Goal: Task Accomplishment & Management: Use online tool/utility

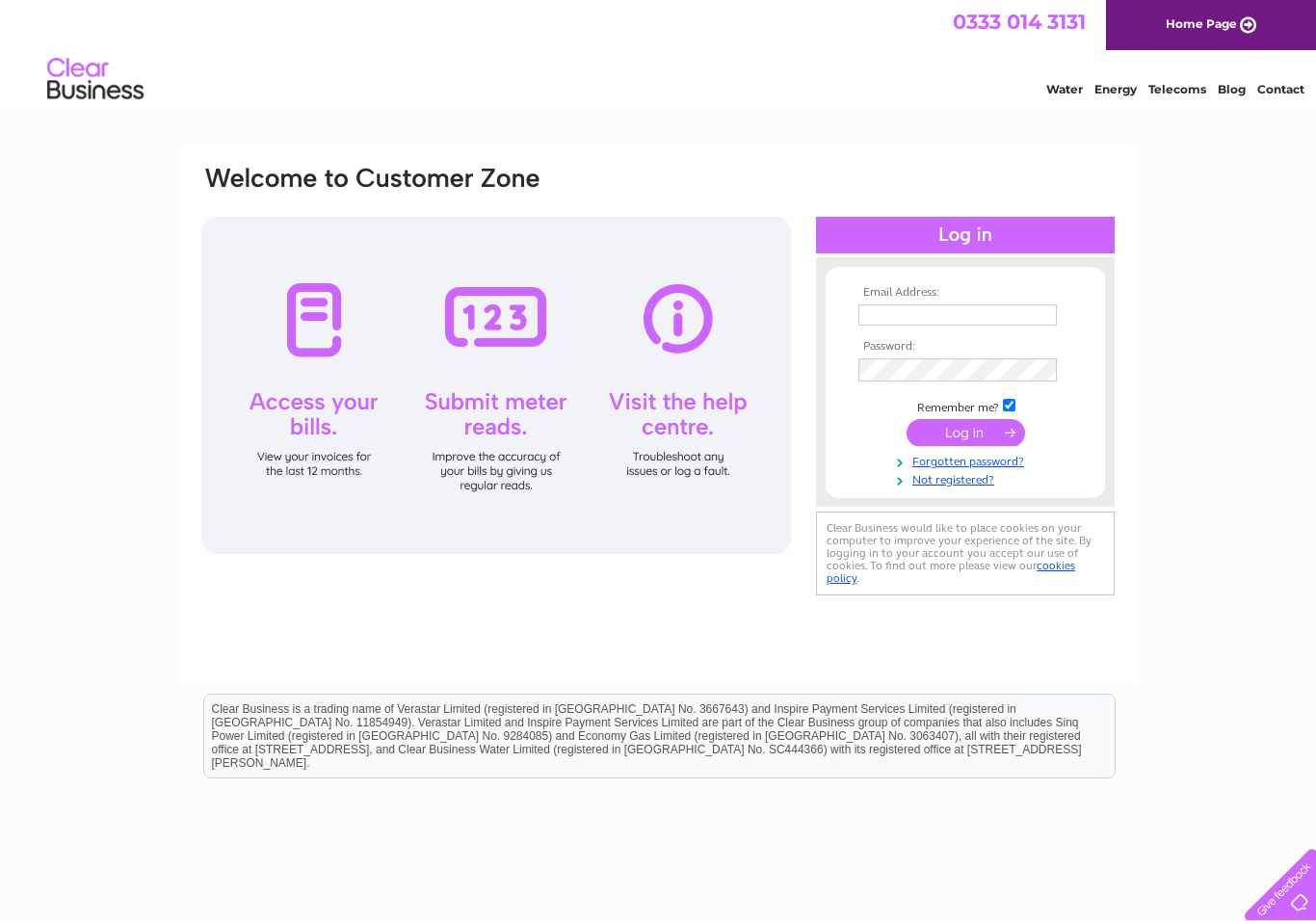
click at [953, 314] on input "text" at bounding box center [957, 314] width 199 height 21
type input "T"
type input "Westfield7@yahoo.co.uk"
click at [970, 428] on input "submit" at bounding box center [966, 434] width 119 height 27
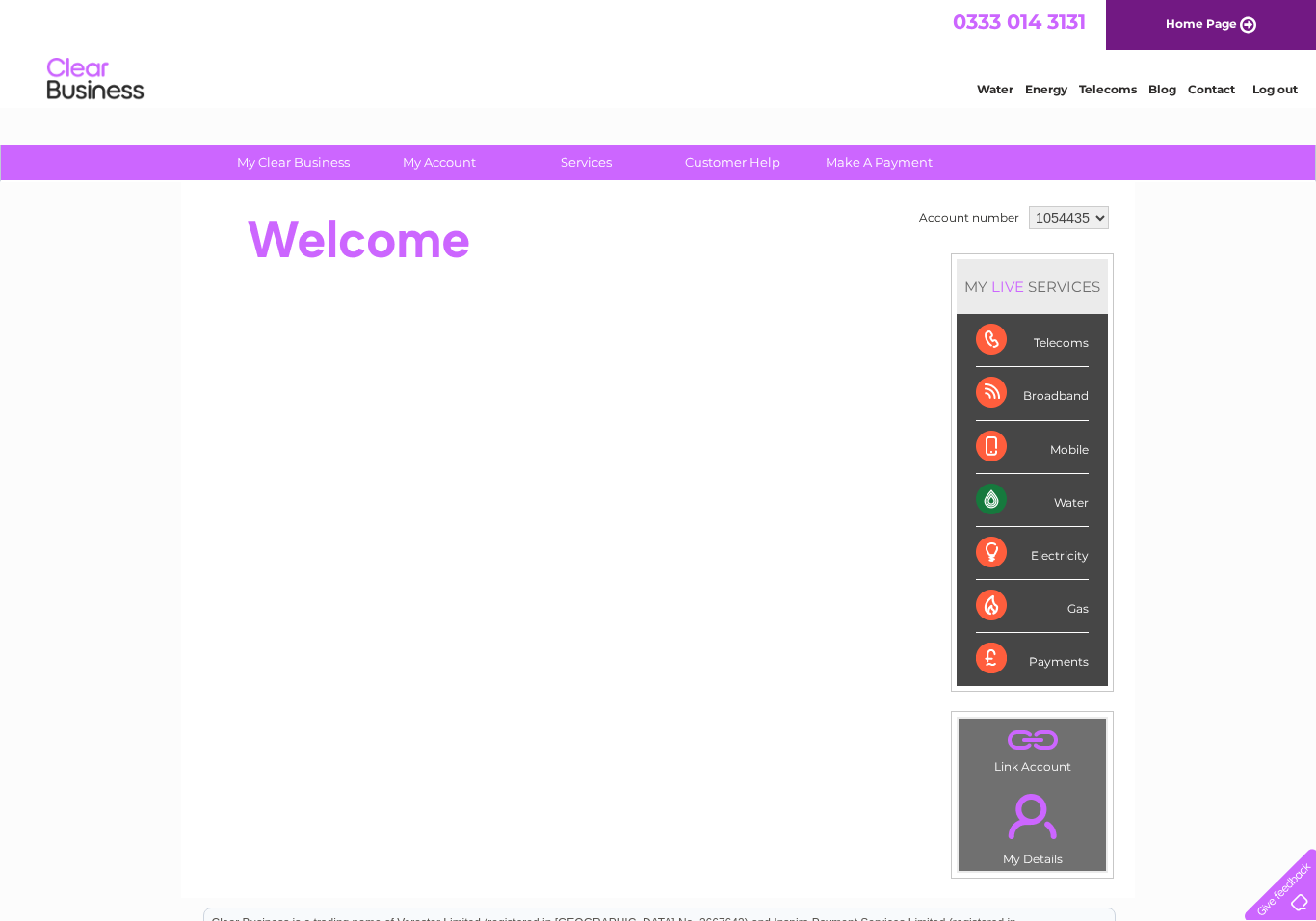
click at [1073, 396] on div "Broadband" at bounding box center [1032, 393] width 113 height 53
click at [1015, 395] on div "Broadband" at bounding box center [1032, 393] width 113 height 53
click at [1077, 399] on div "Broadband" at bounding box center [1032, 393] width 113 height 53
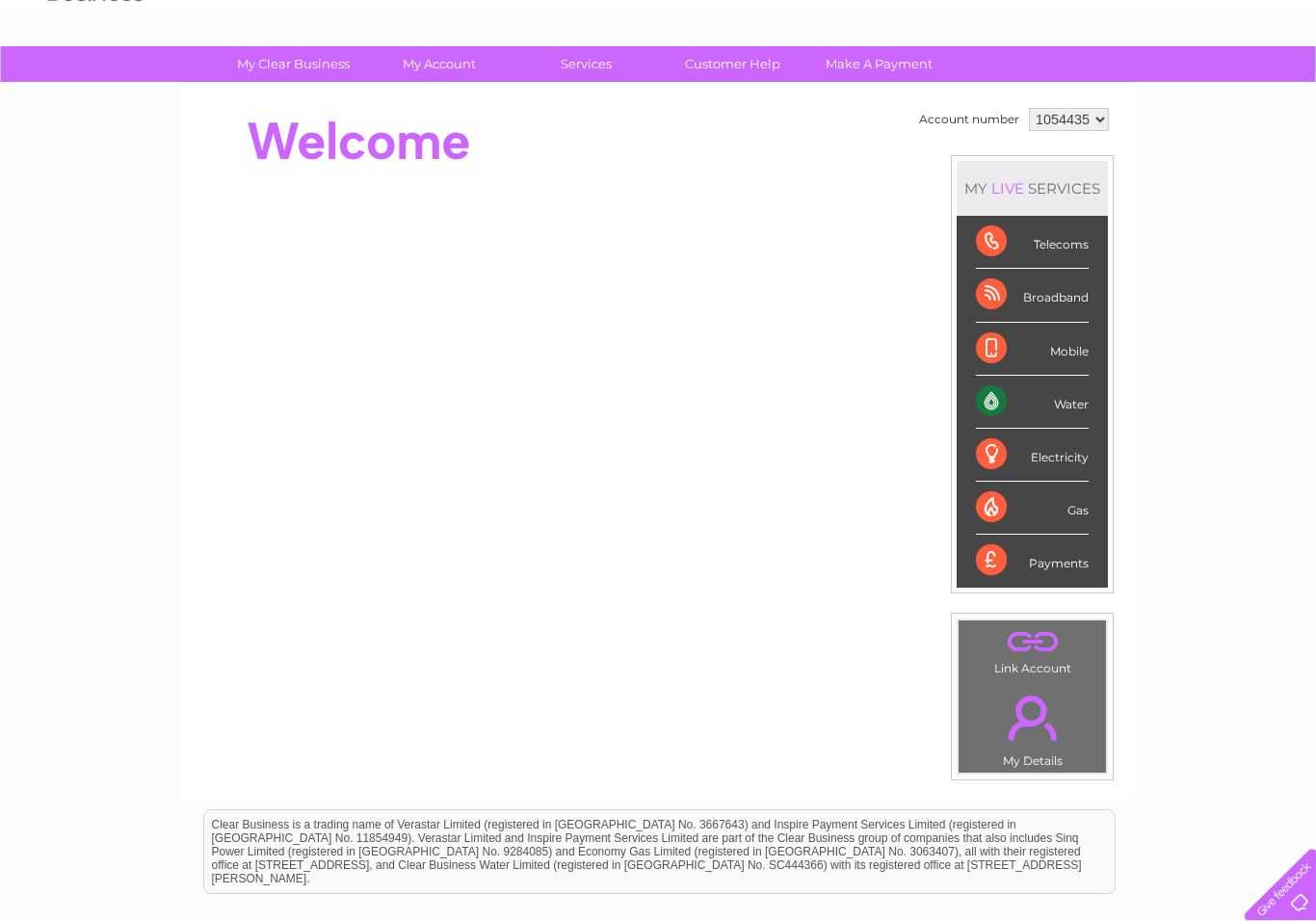
scroll to position [97, 0]
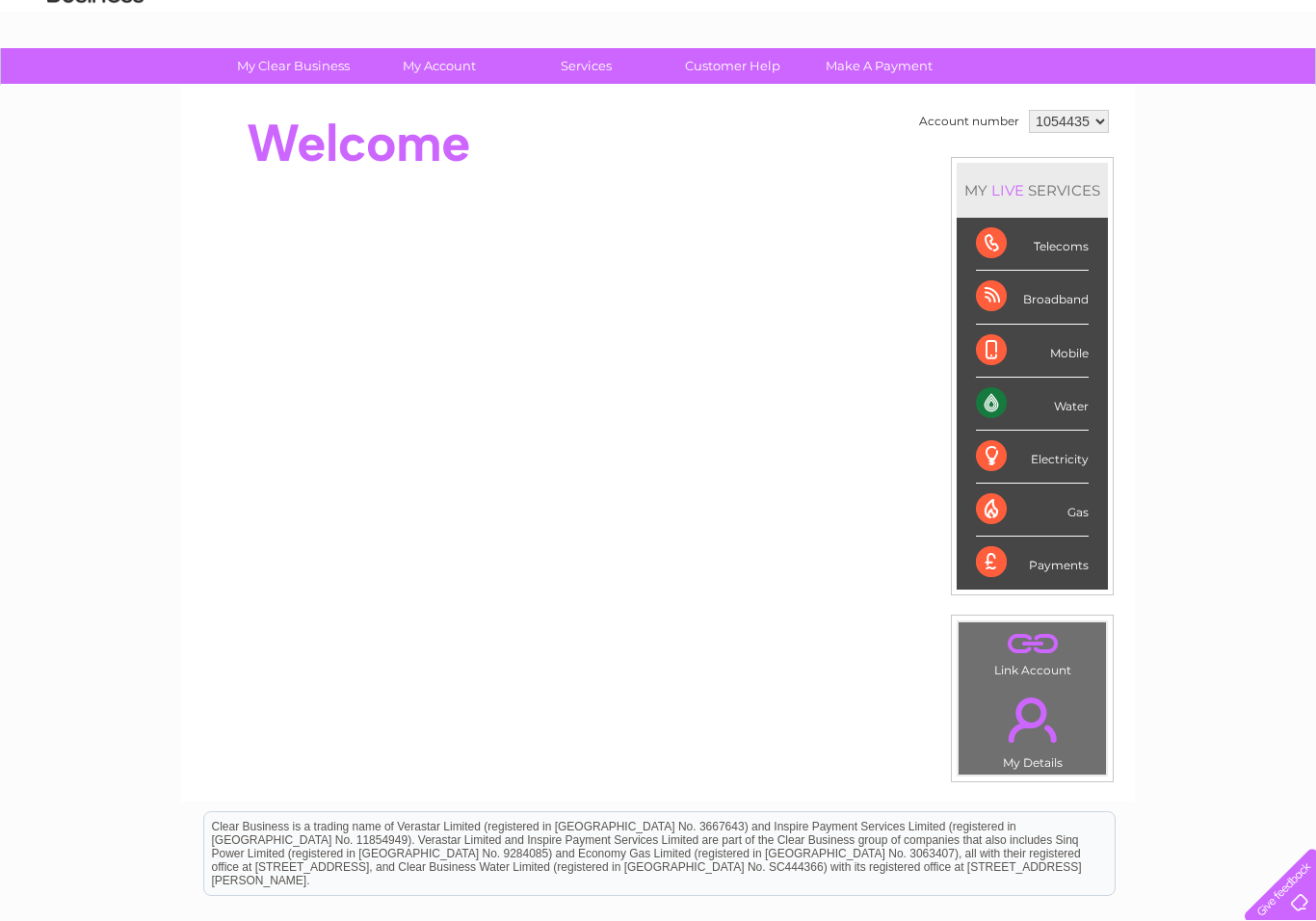
click at [1076, 402] on div "Water" at bounding box center [1032, 403] width 113 height 53
click at [1043, 296] on div "Broadband" at bounding box center [1032, 296] width 113 height 53
click at [1038, 306] on div "Broadband" at bounding box center [1032, 296] width 113 height 53
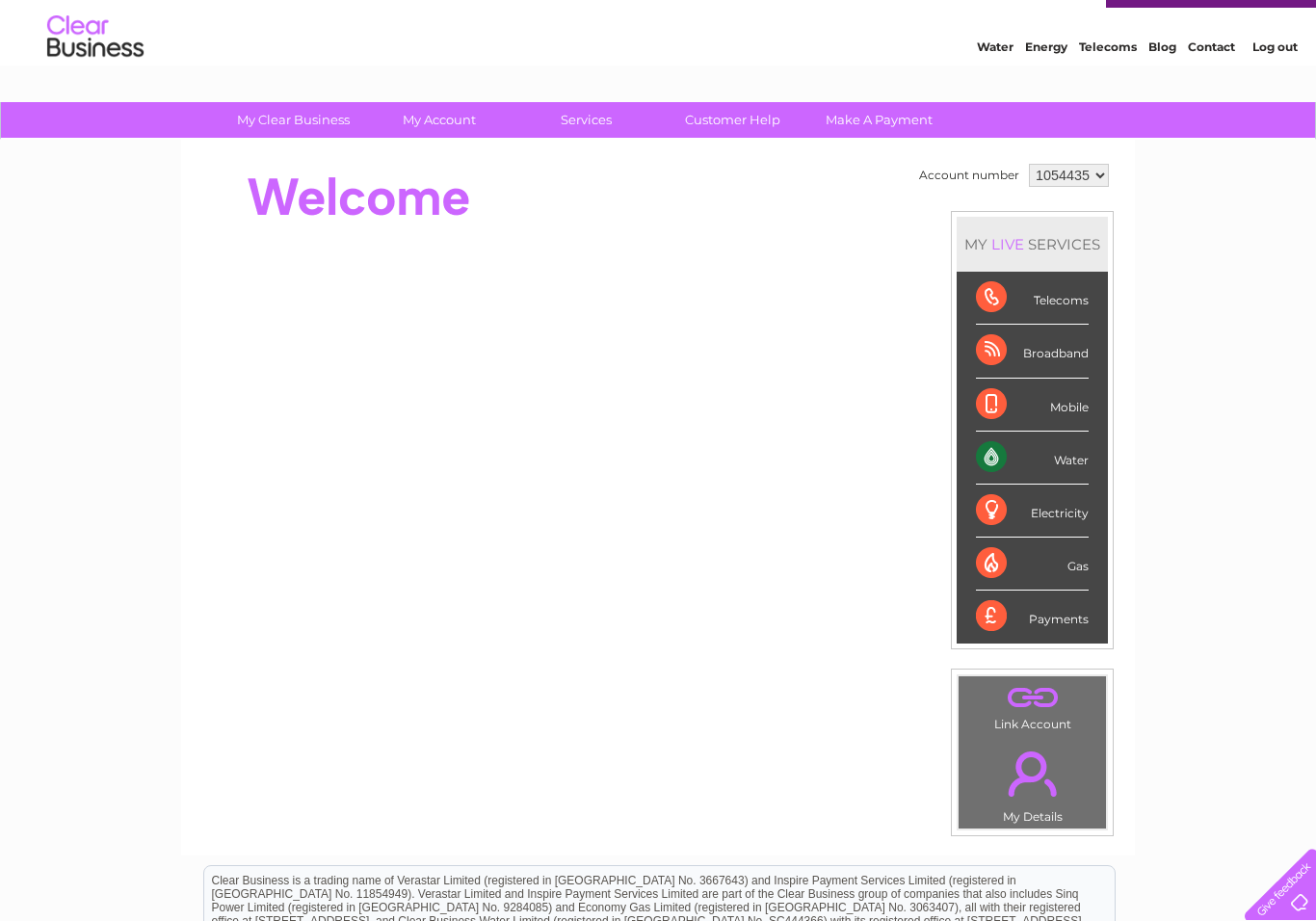
scroll to position [0, 0]
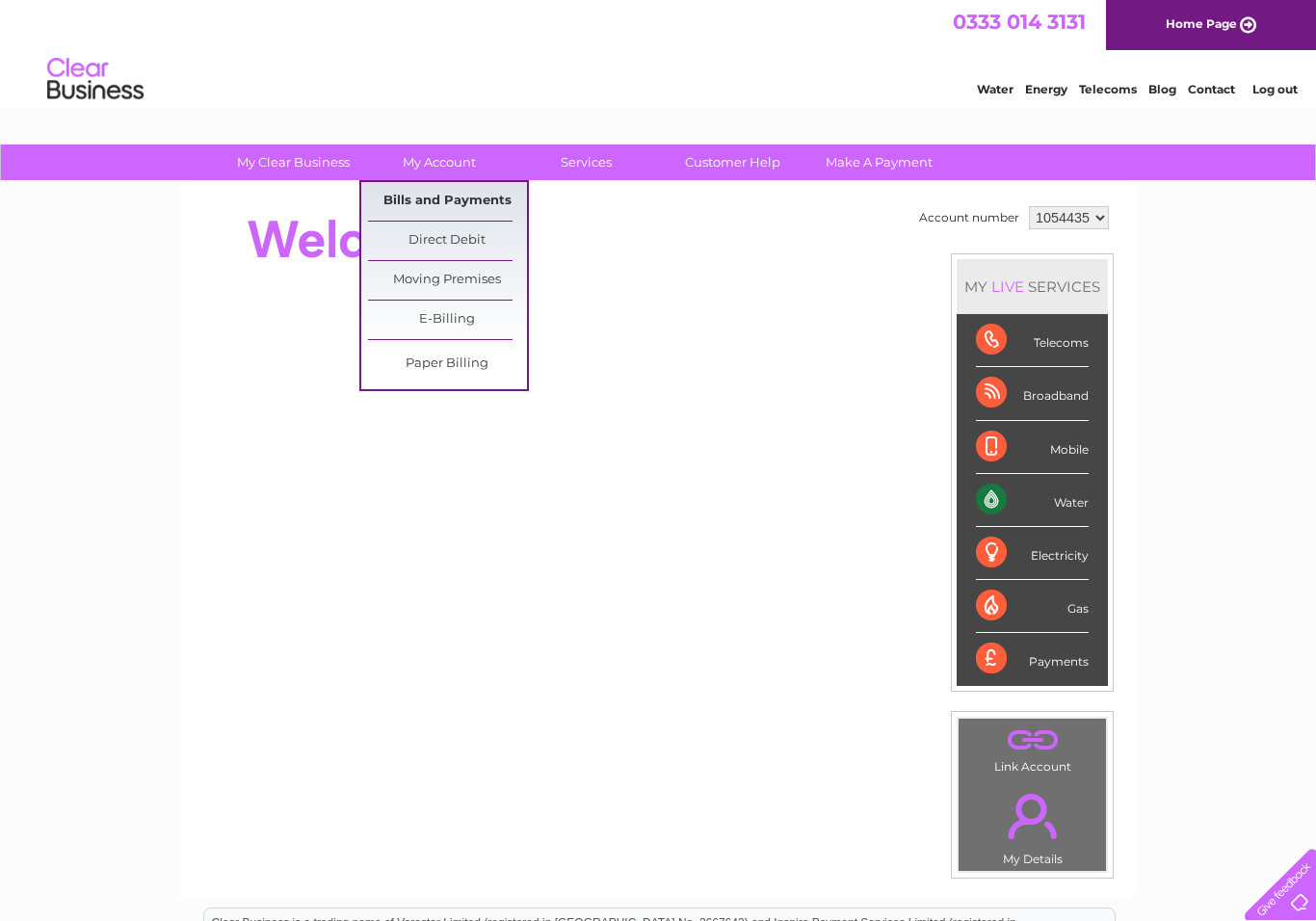
click at [485, 201] on link "Bills and Payments" at bounding box center [447, 201] width 159 height 39
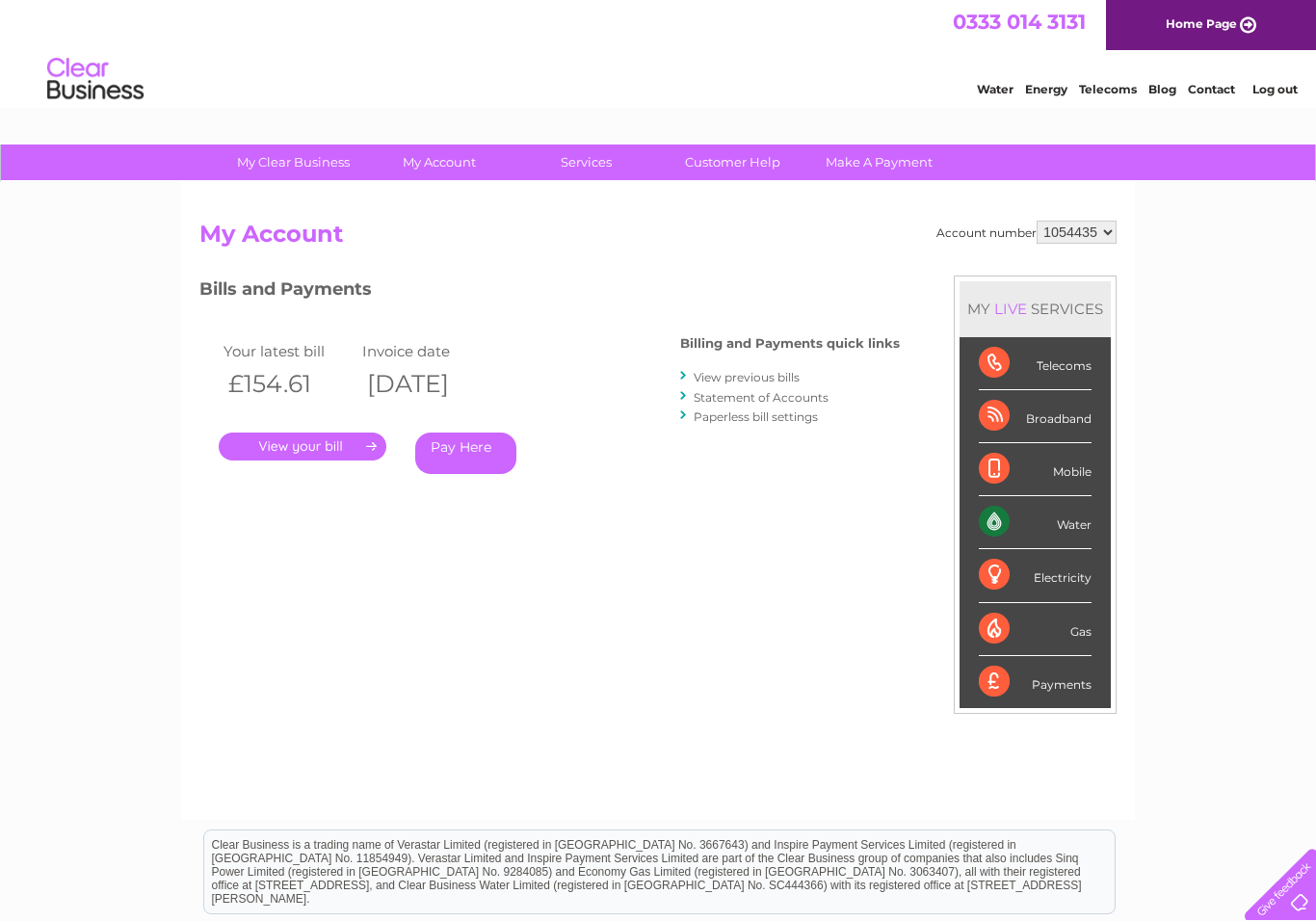
click at [281, 443] on link "." at bounding box center [302, 447] width 168 height 28
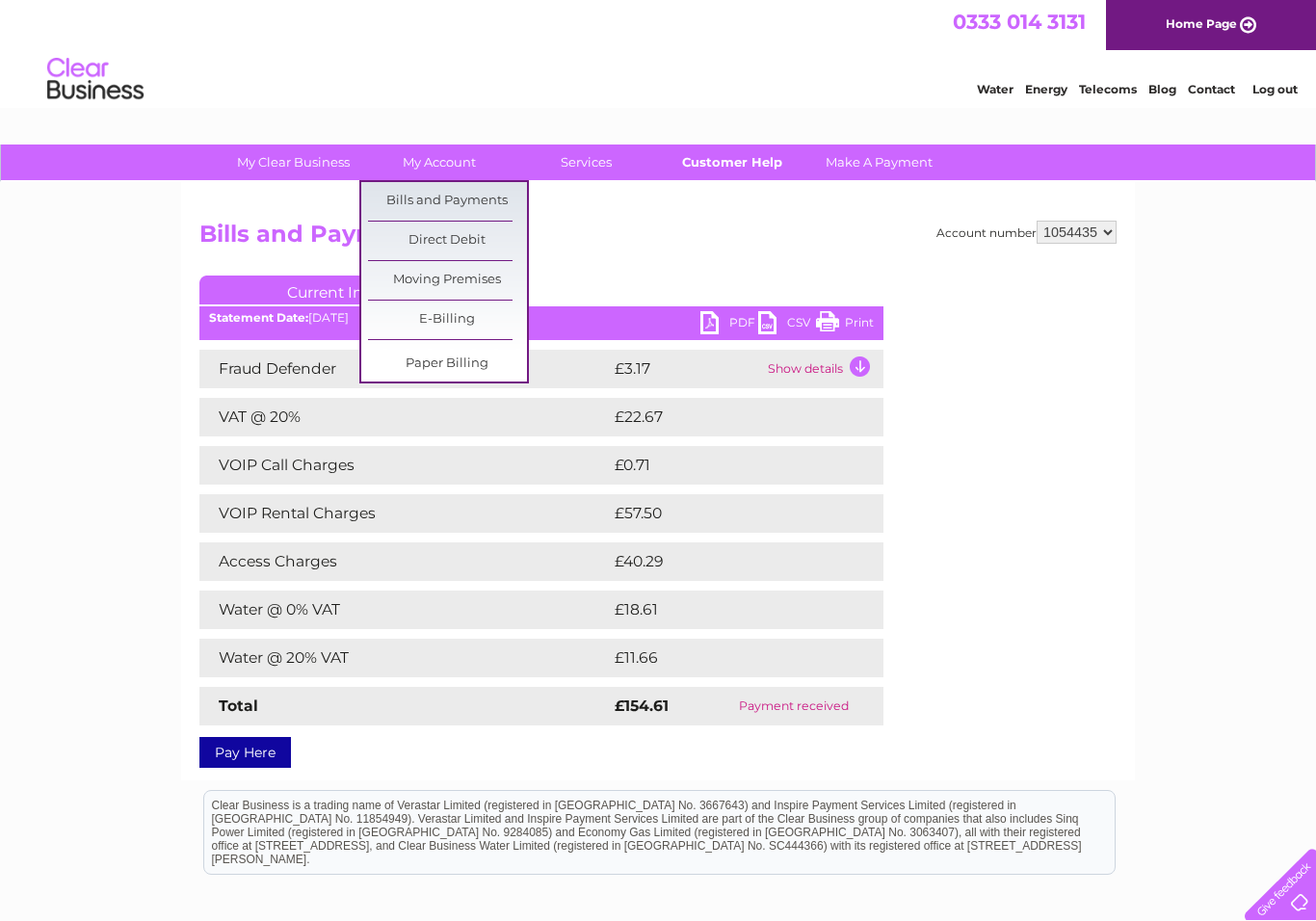
click at [740, 158] on link "Customer Help" at bounding box center [732, 163] width 159 height 36
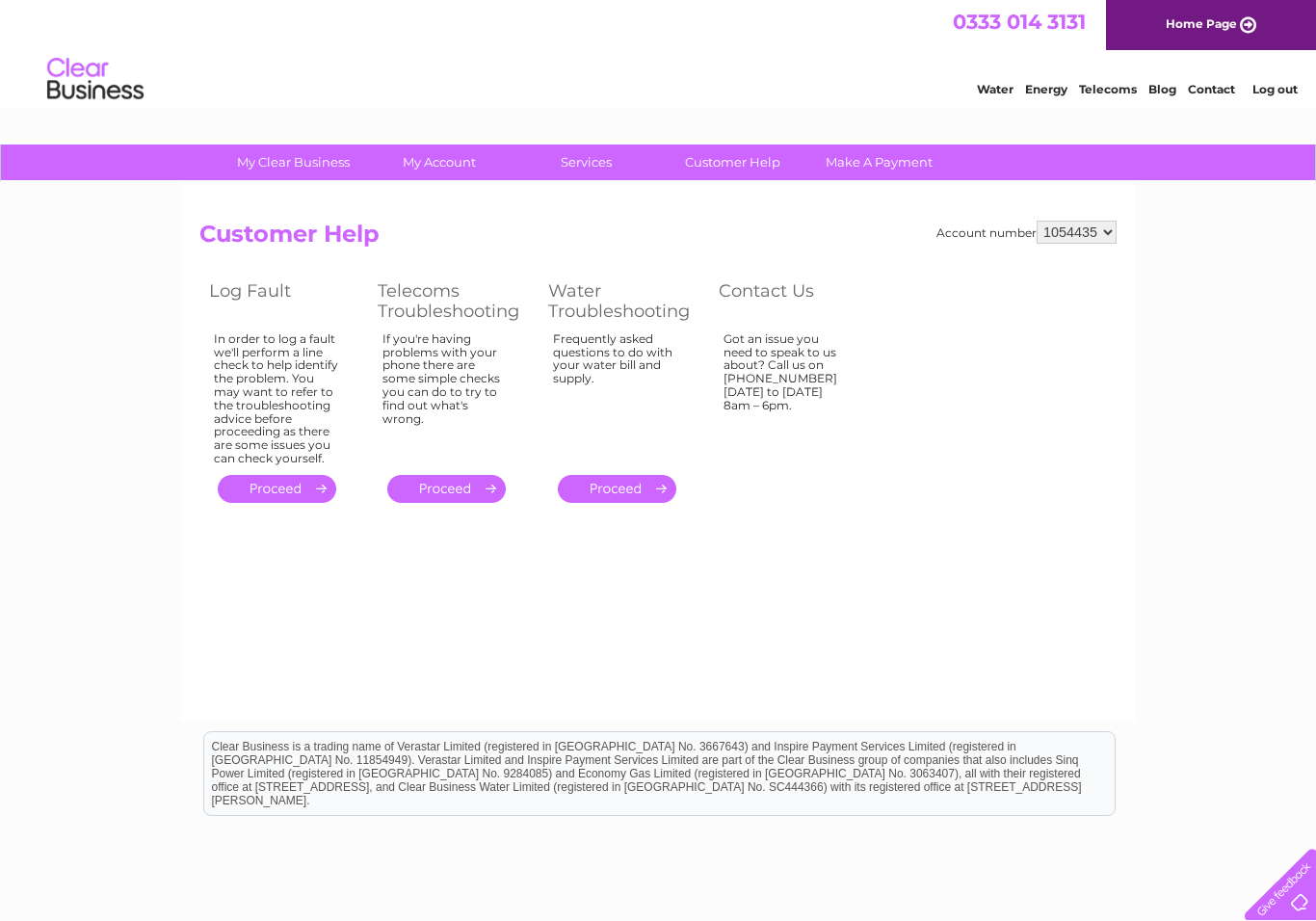
click at [290, 458] on td "In order to log a fault we'll perform a line check to help identify the problem…" at bounding box center [283, 398] width 169 height 143
click at [290, 476] on link "." at bounding box center [276, 489] width 119 height 28
